Goal: Information Seeking & Learning: Learn about a topic

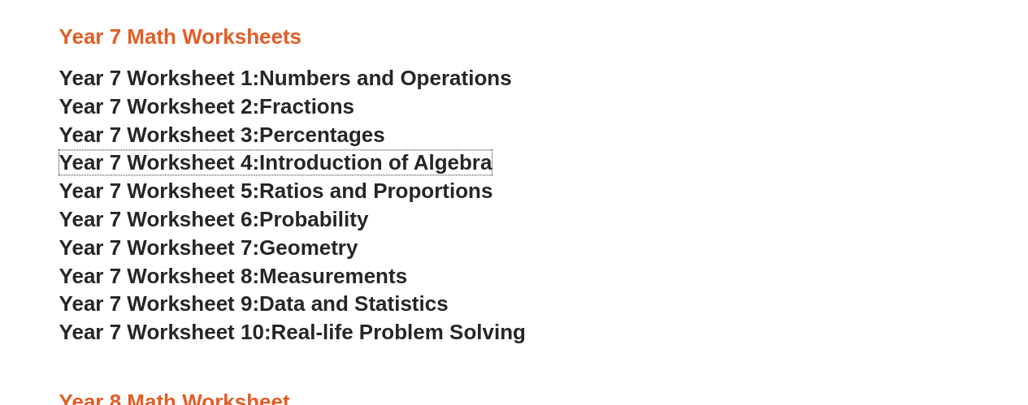
scroll to position [3976, 0]
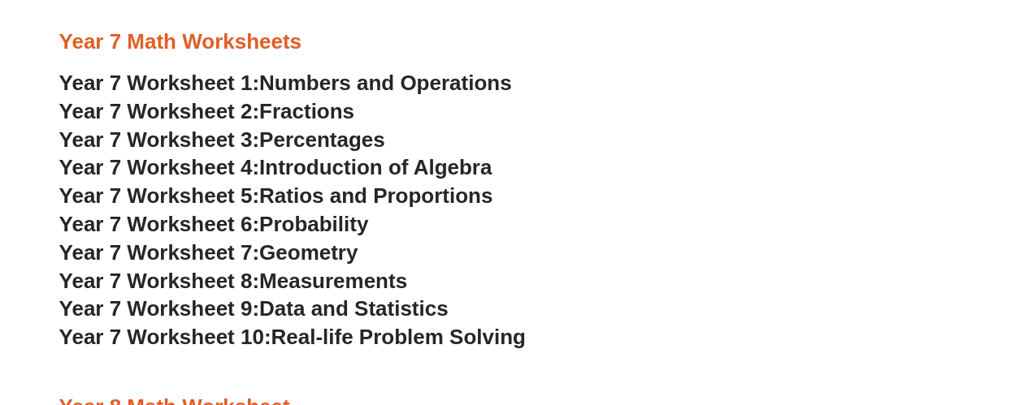
click at [320, 145] on span "Percentages" at bounding box center [322, 140] width 126 height 24
click at [297, 196] on span "Ratios and Proportions" at bounding box center [375, 196] width 233 height 24
click at [398, 88] on span "Numbers and Operations" at bounding box center [385, 83] width 252 height 24
click at [292, 223] on span "Probability" at bounding box center [313, 224] width 109 height 24
click at [297, 261] on span "Geometry" at bounding box center [308, 252] width 98 height 24
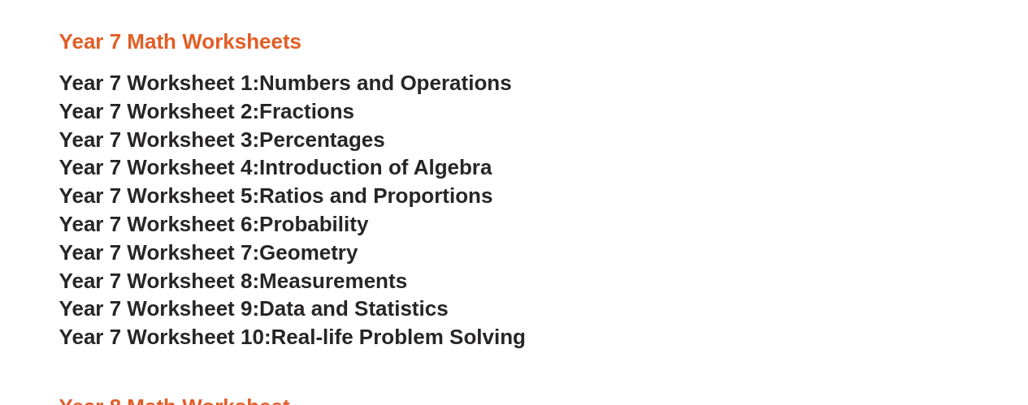
click at [302, 290] on span "Measurements" at bounding box center [333, 281] width 148 height 24
click at [383, 305] on span "Data and Statistics" at bounding box center [353, 309] width 189 height 24
click at [301, 335] on span "Real-life Problem Solving" at bounding box center [398, 337] width 254 height 24
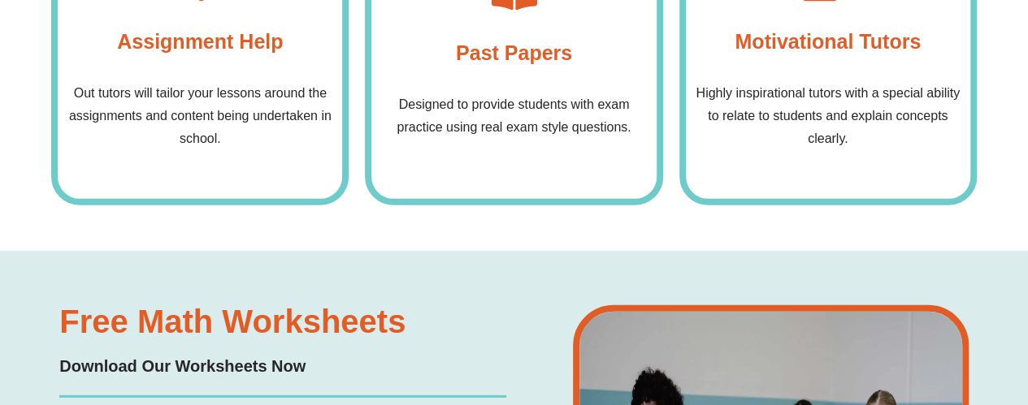
scroll to position [5276, 0]
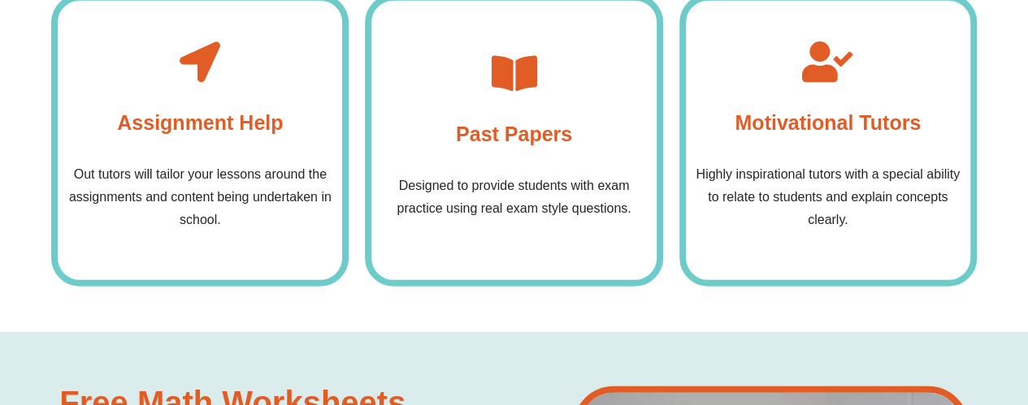
click at [508, 66] on icon at bounding box center [513, 73] width 41 height 41
click at [515, 76] on icon at bounding box center [513, 73] width 41 height 41
drag, startPoint x: 510, startPoint y: 74, endPoint x: 467, endPoint y: 197, distance: 130.8
drag, startPoint x: 467, startPoint y: 197, endPoint x: 439, endPoint y: 171, distance: 38.5
click at [431, 197] on p "Designed to provide students with exam practice using real exam style questions." at bounding box center [513, 197] width 268 height 45
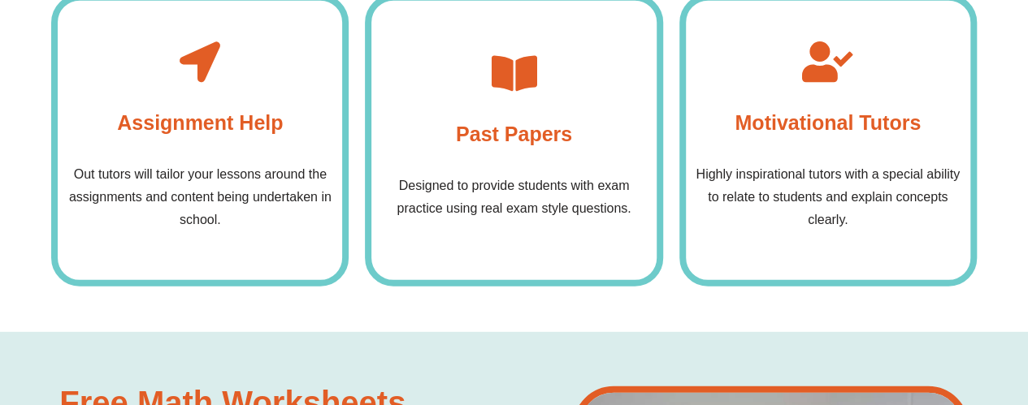
click at [472, 134] on h4 "Past Papers" at bounding box center [514, 134] width 116 height 32
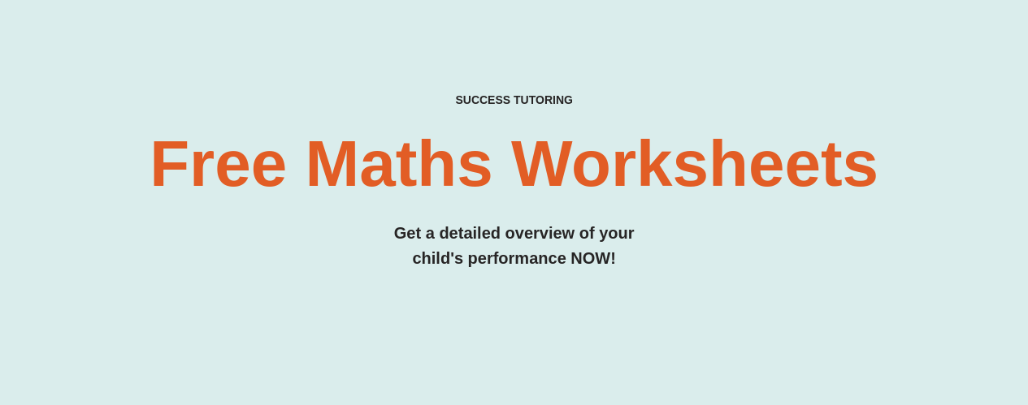
scroll to position [0, 0]
